Goal: Task Accomplishment & Management: Manage account settings

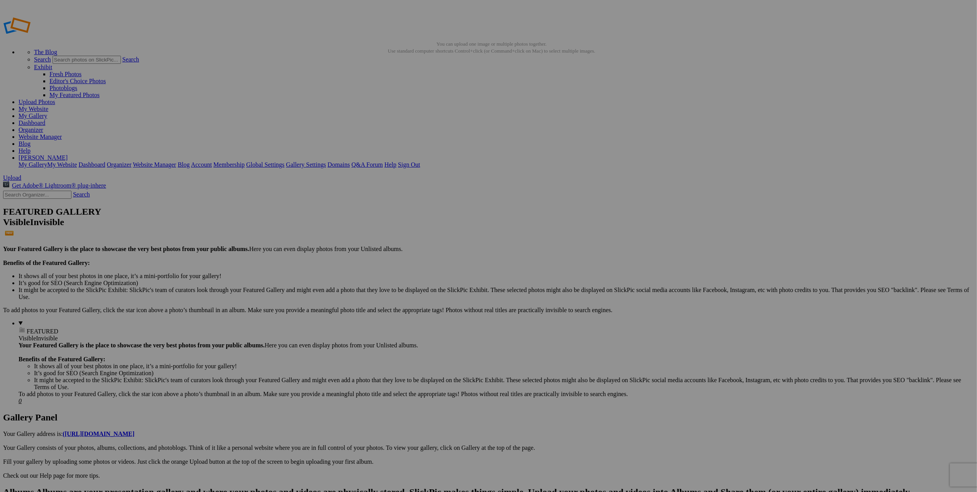
click at [437, 297] on span "Yes" at bounding box center [433, 296] width 9 height 7
click at [21, 174] on span "Upload" at bounding box center [12, 177] width 18 height 7
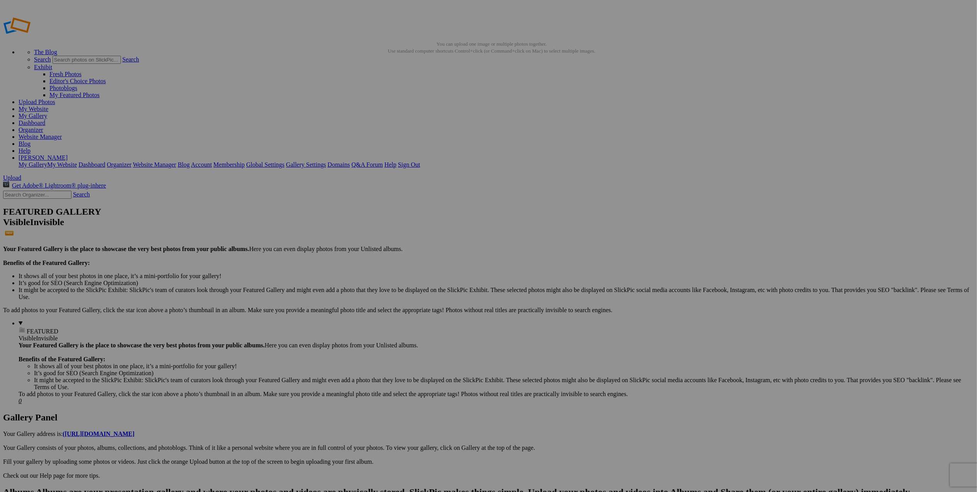
click at [386, 275] on span at bounding box center [386, 278] width 0 height 7
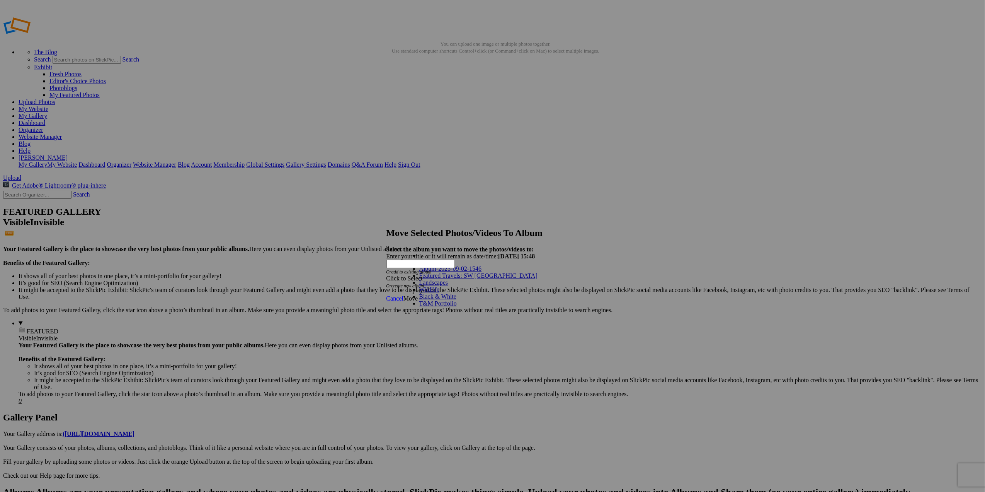
click at [444, 279] on link "Featured Travels: SW [GEOGRAPHIC_DATA]" at bounding box center [478, 275] width 118 height 7
click at [418, 295] on span "Move" at bounding box center [410, 298] width 14 height 7
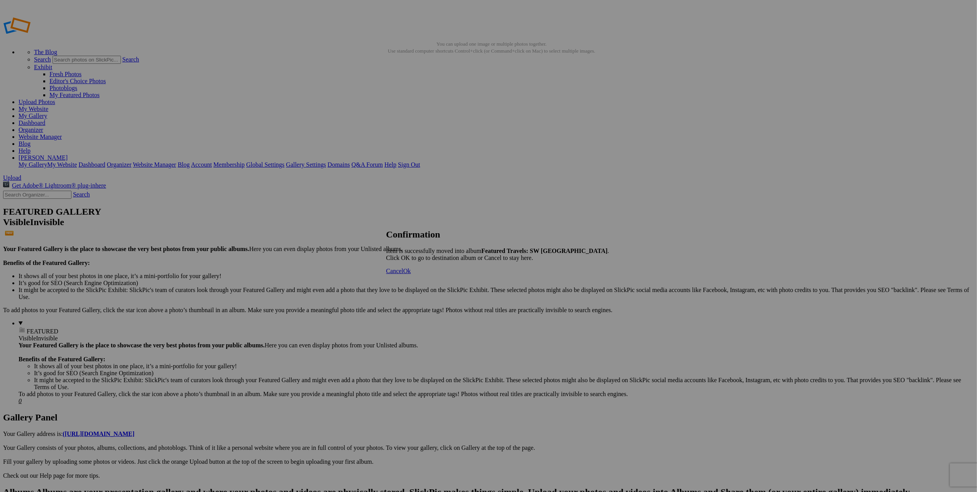
click at [411, 274] on span "Ok" at bounding box center [407, 270] width 8 height 7
click at [418, 275] on span "Yes" at bounding box center [413, 275] width 9 height 7
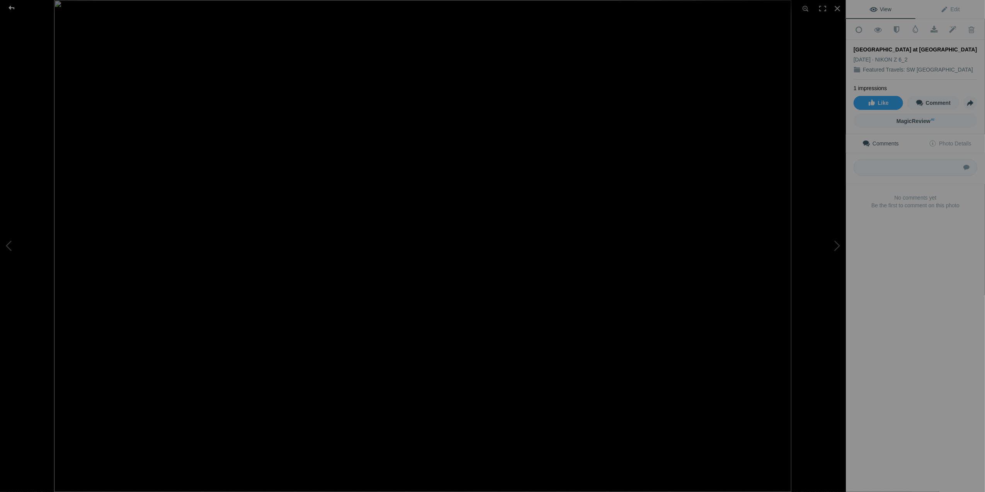
click at [17, 9] on div at bounding box center [12, 7] width 28 height 15
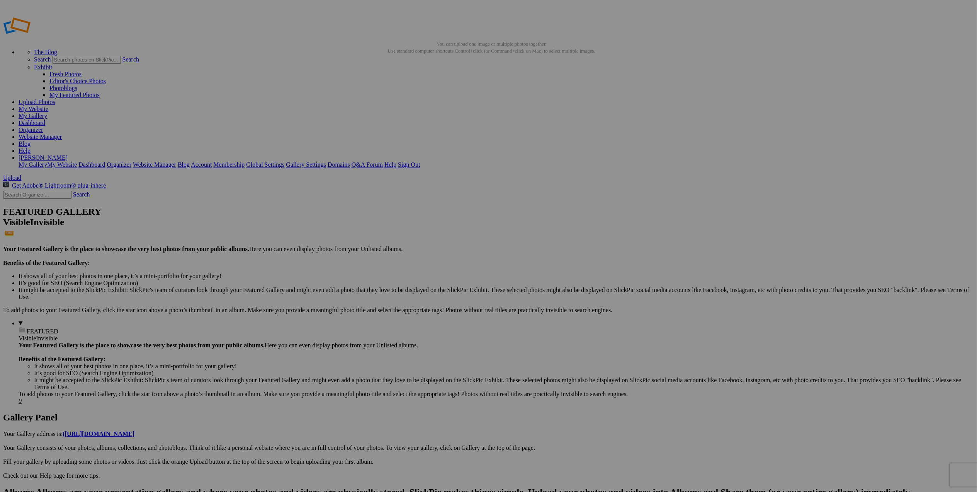
click at [437, 294] on span "Yes" at bounding box center [433, 296] width 9 height 7
click at [21, 174] on span "Upload" at bounding box center [12, 177] width 18 height 7
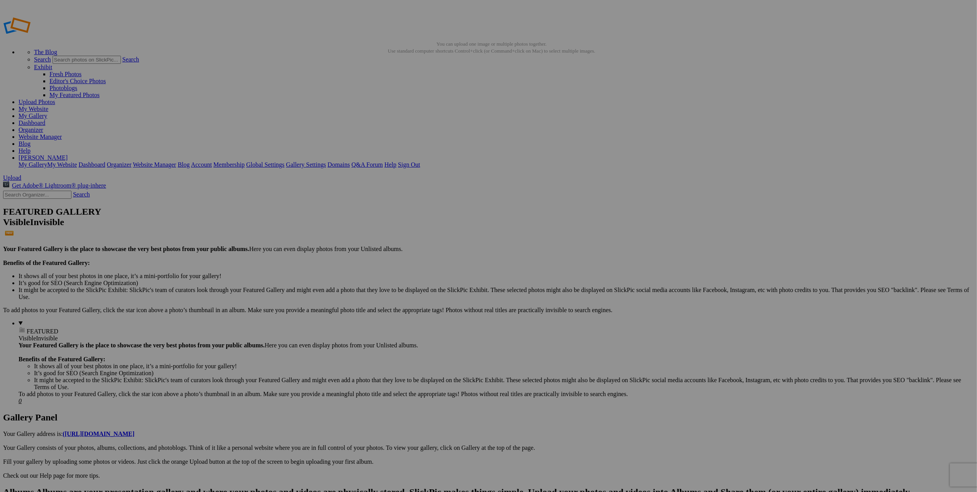
click at [418, 295] on span "Move" at bounding box center [410, 298] width 14 height 7
click at [386, 275] on span at bounding box center [386, 278] width 0 height 7
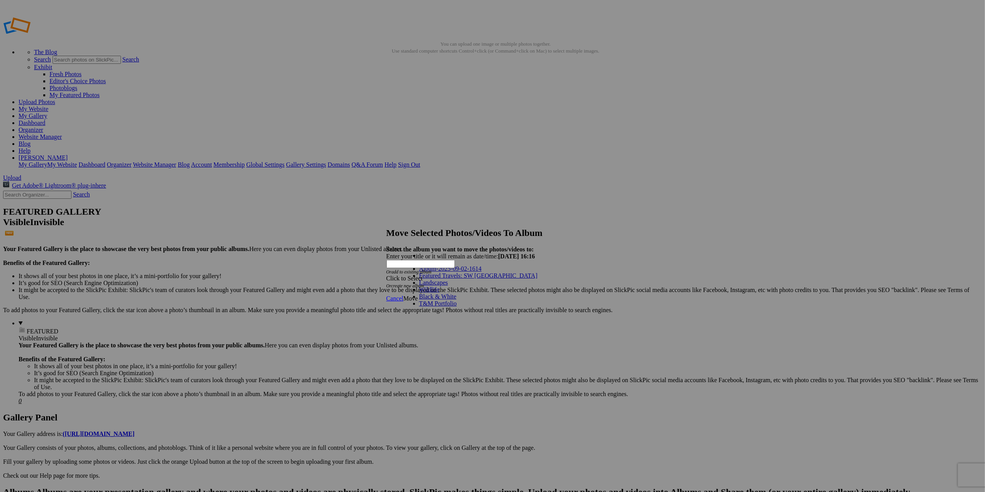
click at [472, 279] on link "Featured Travels: SW [GEOGRAPHIC_DATA]" at bounding box center [478, 275] width 118 height 7
click at [418, 295] on span "Move" at bounding box center [410, 298] width 14 height 7
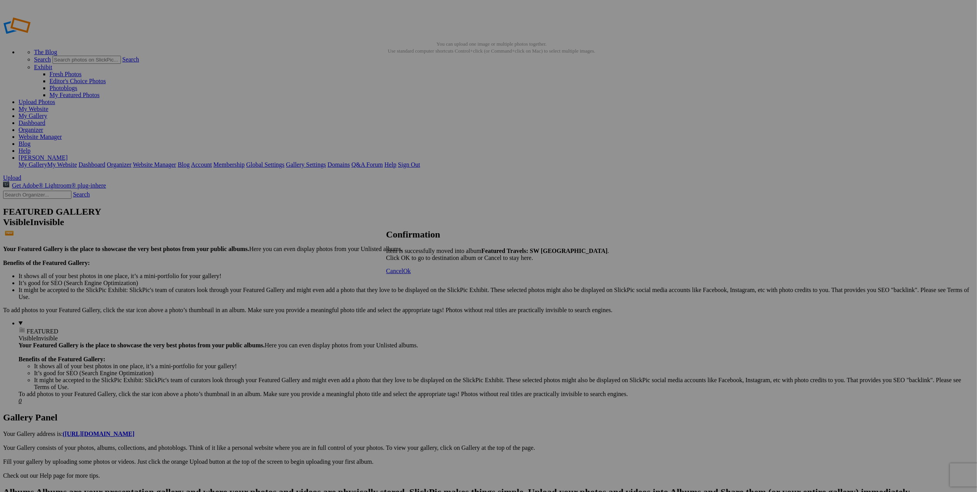
click at [411, 274] on span "Ok" at bounding box center [407, 270] width 8 height 7
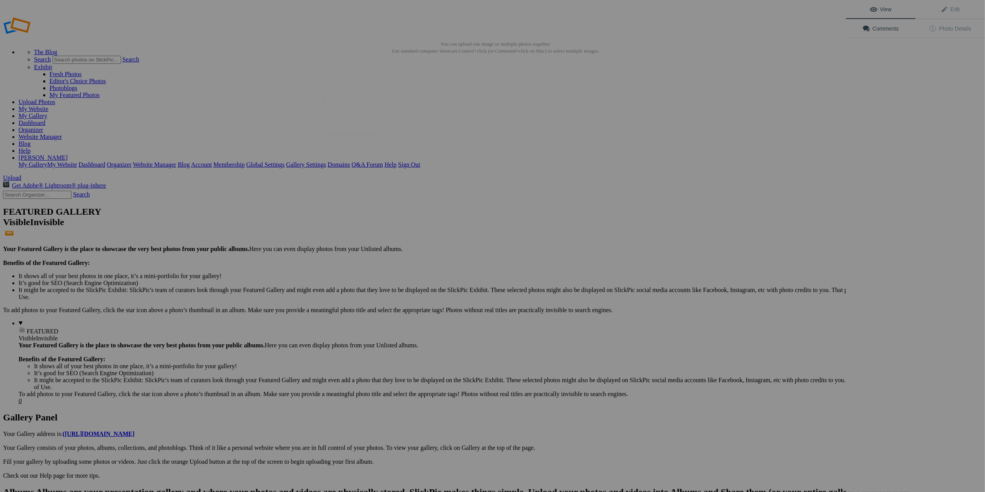
click at [356, 124] on img at bounding box center [353, 116] width 58 height 39
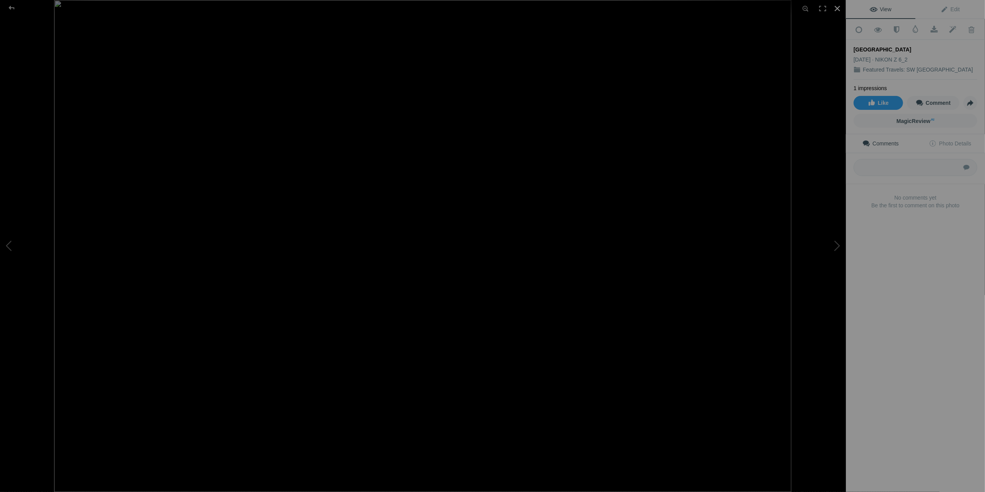
click at [837, 8] on div at bounding box center [837, 8] width 17 height 17
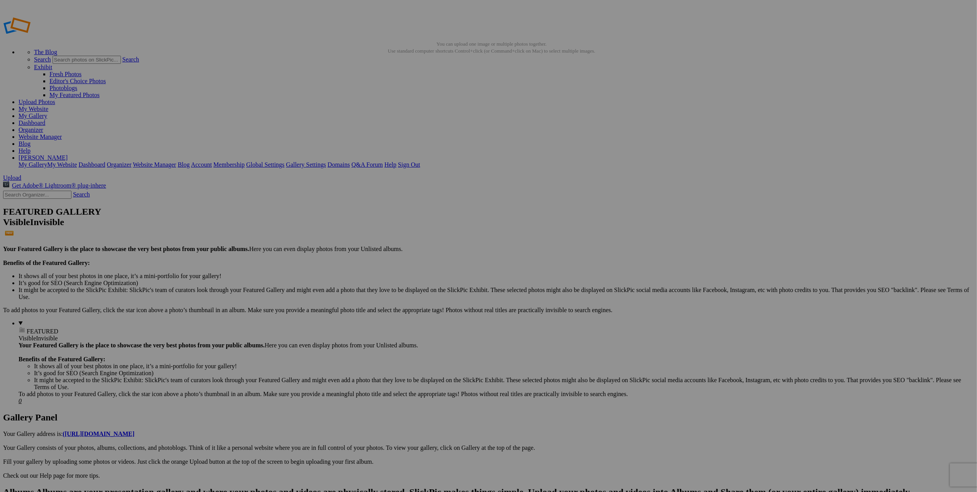
click at [418, 274] on span "Yes" at bounding box center [413, 275] width 9 height 7
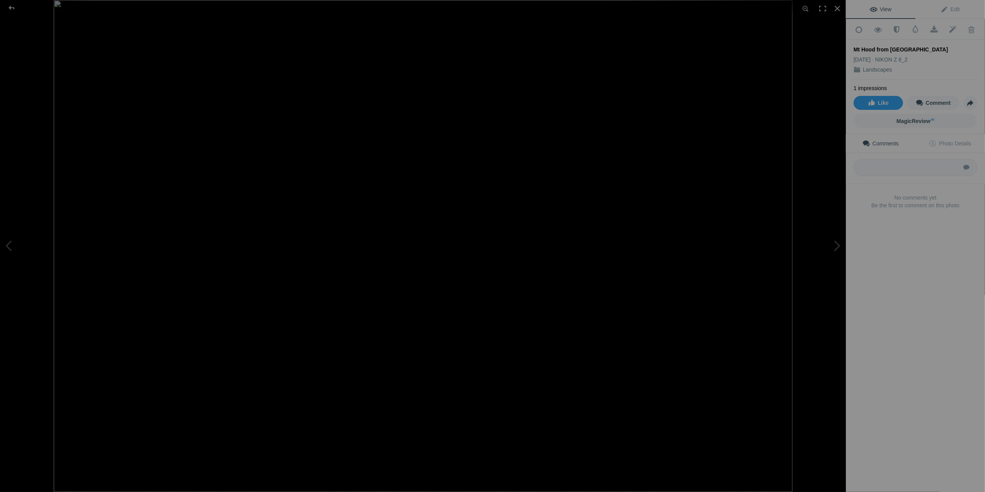
click at [580, 252] on img at bounding box center [423, 246] width 739 height 492
click at [548, 257] on img at bounding box center [149, 235] width 2027 height 1349
click at [835, 6] on div at bounding box center [837, 8] width 17 height 17
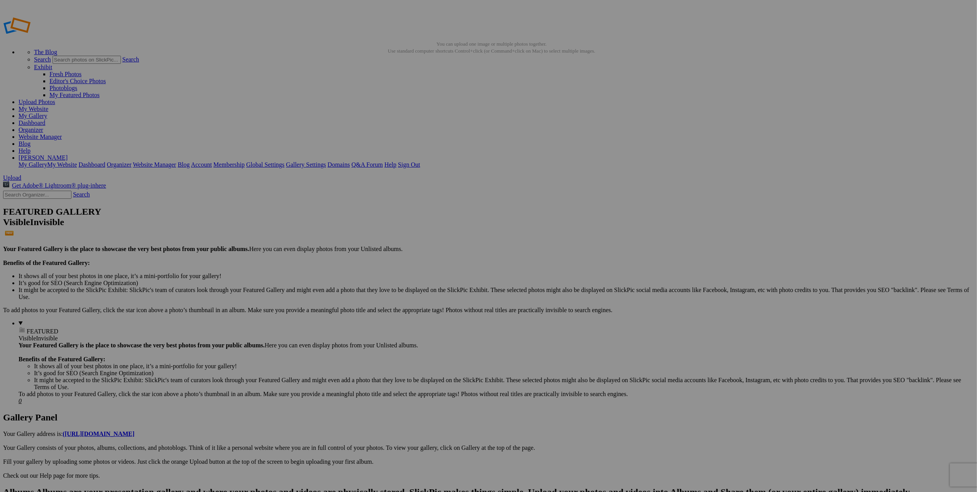
click at [437, 297] on span "Yes" at bounding box center [433, 296] width 9 height 7
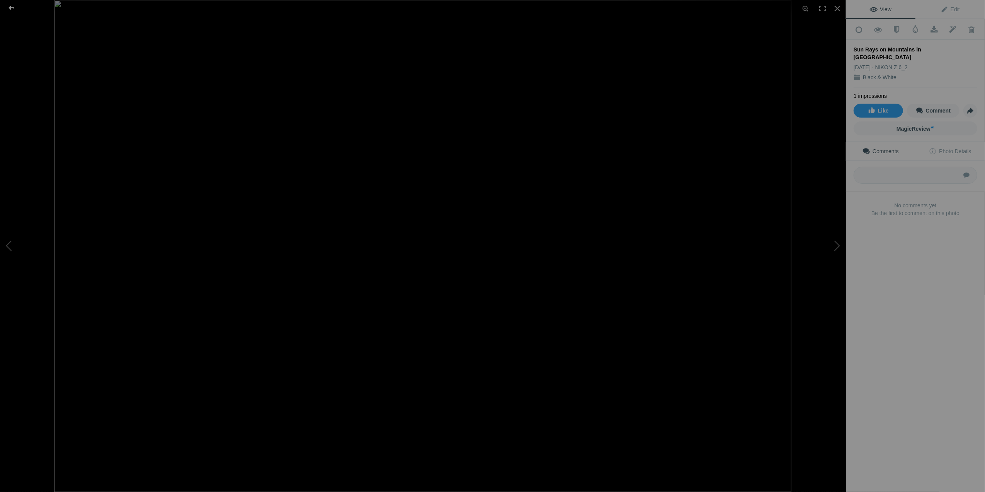
click at [13, 10] on div at bounding box center [12, 7] width 28 height 15
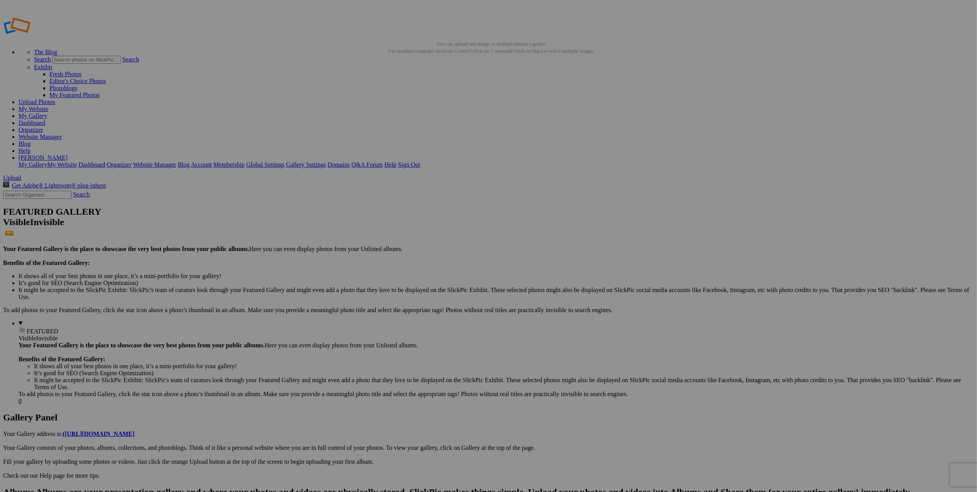
scroll to position [0, 16]
drag, startPoint x: 256, startPoint y: 141, endPoint x: 318, endPoint y: 141, distance: 62.6
drag, startPoint x: 303, startPoint y: 145, endPoint x: 507, endPoint y: 260, distance: 234.6
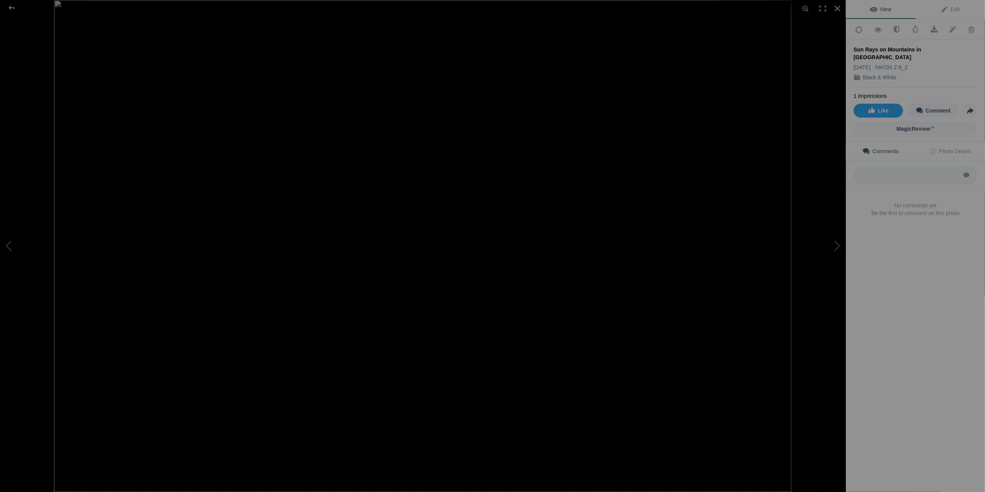
click at [281, 124] on img at bounding box center [422, 246] width 737 height 492
click at [9, 4] on div at bounding box center [12, 7] width 28 height 15
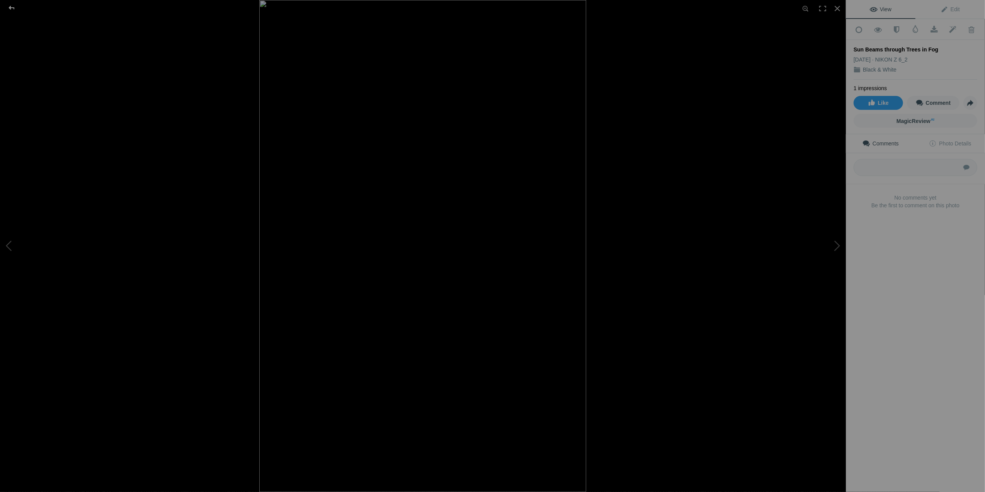
click at [15, 10] on div at bounding box center [12, 7] width 28 height 15
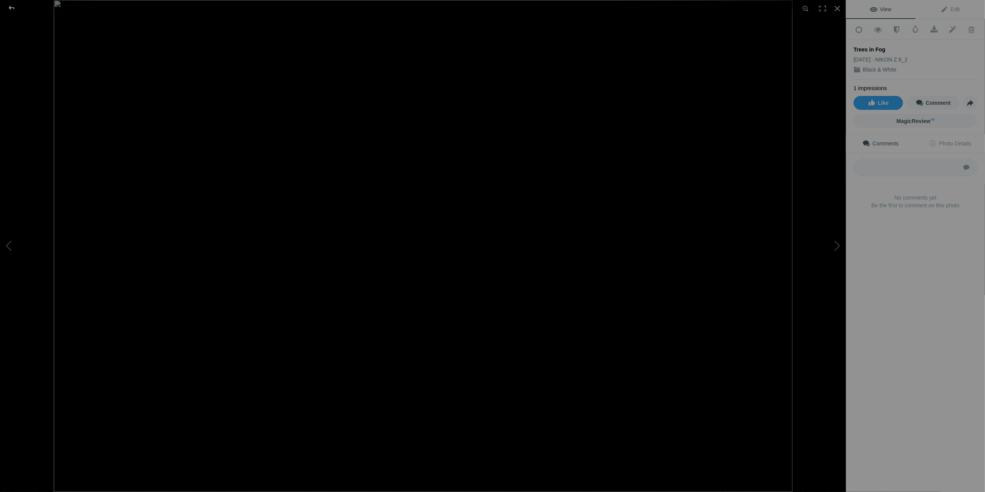
click at [12, 5] on div at bounding box center [12, 7] width 28 height 15
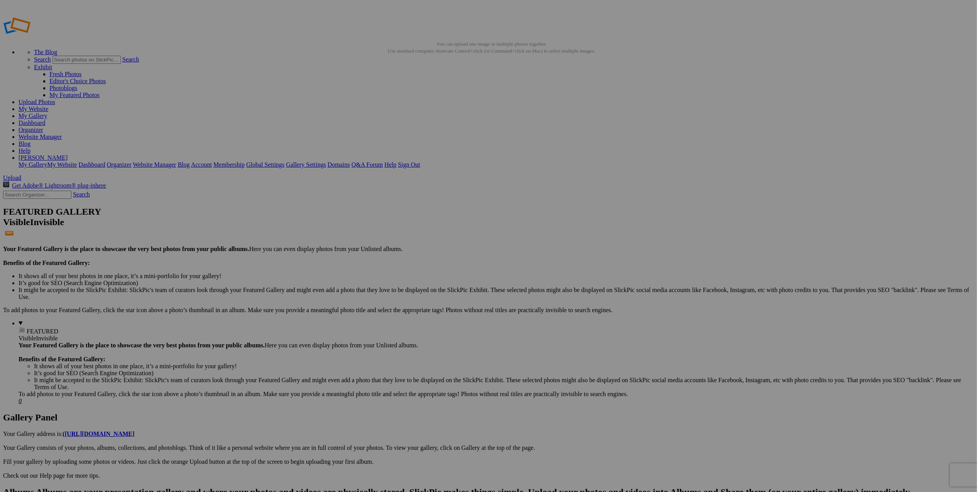
type input "Great Blue Heron with Fish"
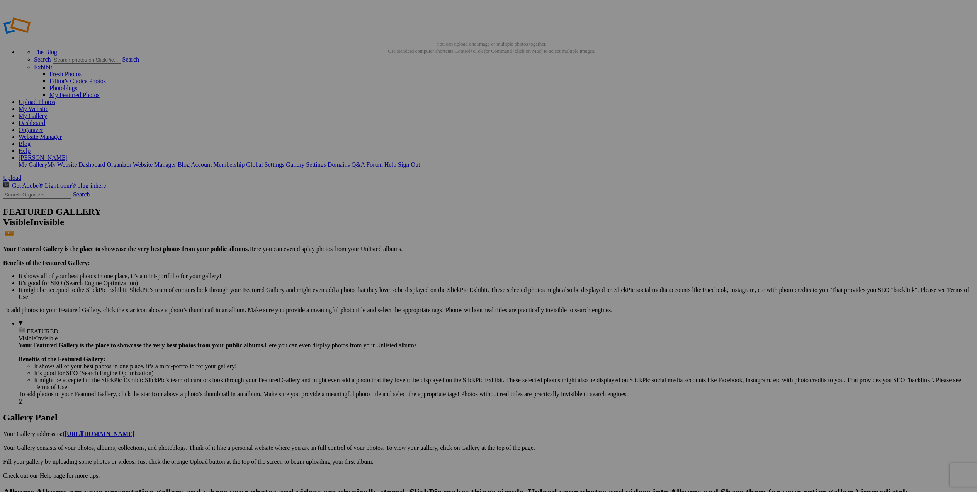
type input "Great Blue Heron Flying"
type input "Killdeer in Flight"
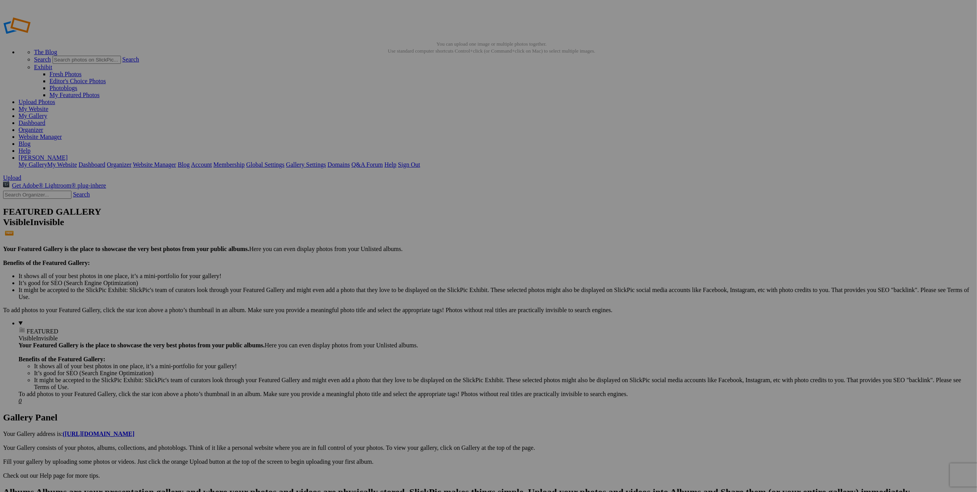
type input "[GEOGRAPHIC_DATA] in Fog at [GEOGRAPHIC_DATA]"
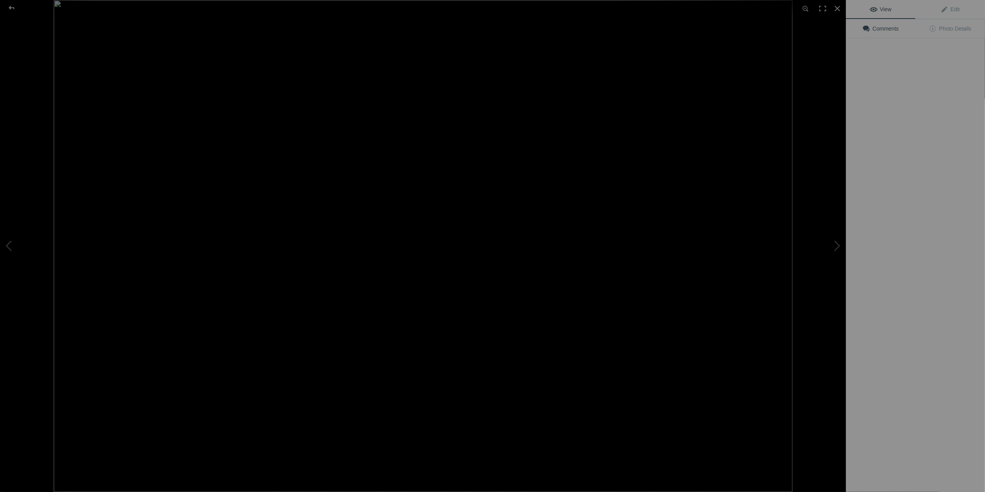
click at [566, 116] on img at bounding box center [423, 246] width 739 height 492
click at [10, 6] on div at bounding box center [12, 7] width 28 height 15
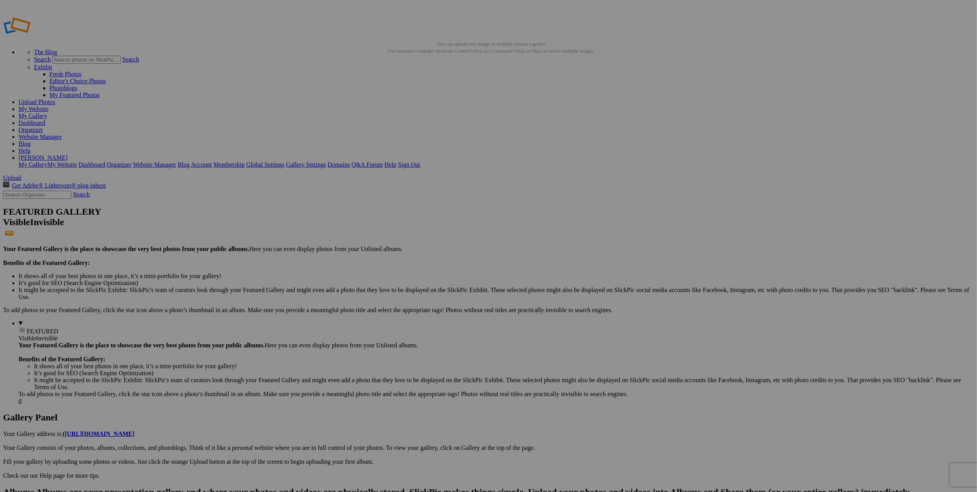
type input "Zion Canyon Milky Way"
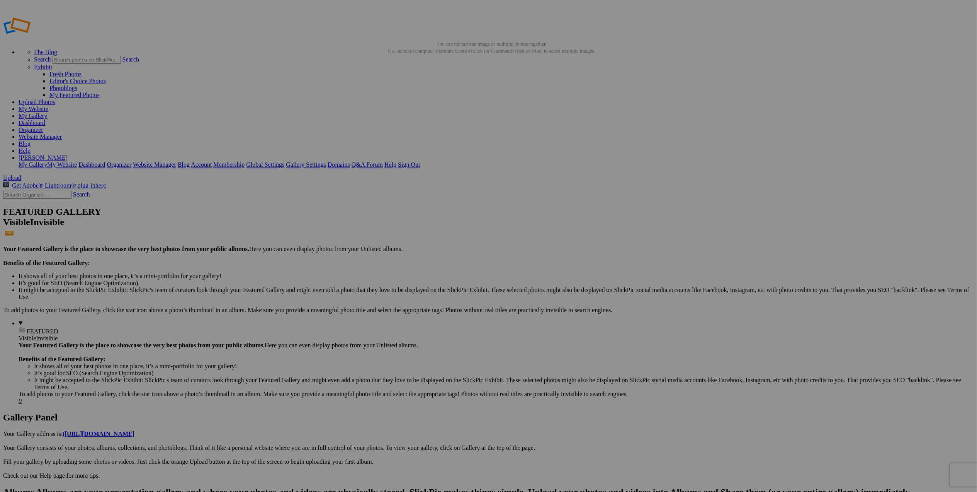
type input "Great Wave on Oregon Coast BW"
